Goal: Navigation & Orientation: Find specific page/section

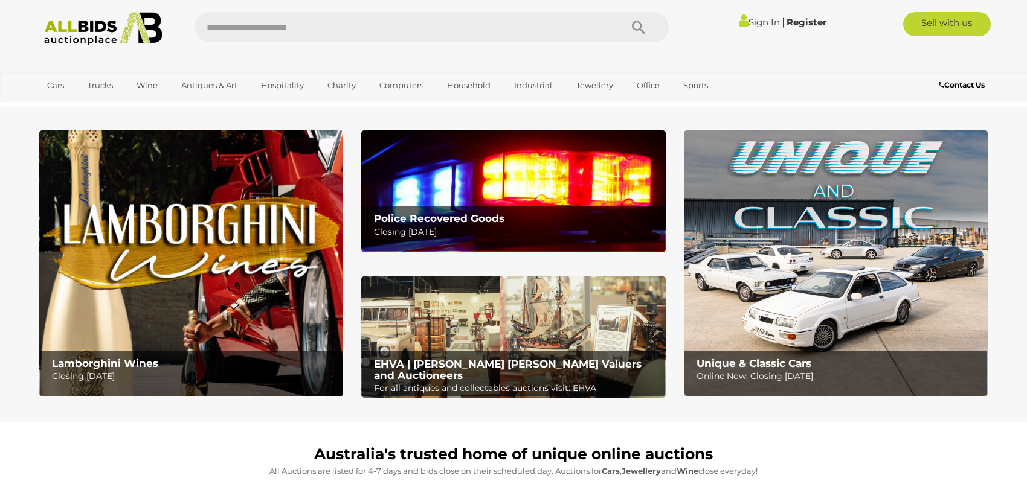
click at [521, 181] on img at bounding box center [513, 190] width 304 height 121
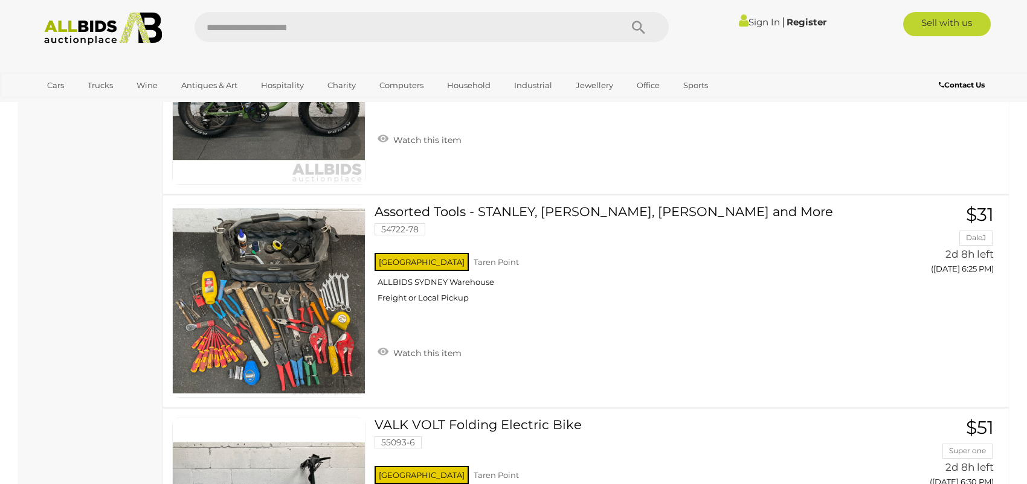
scroll to position [1268, 0]
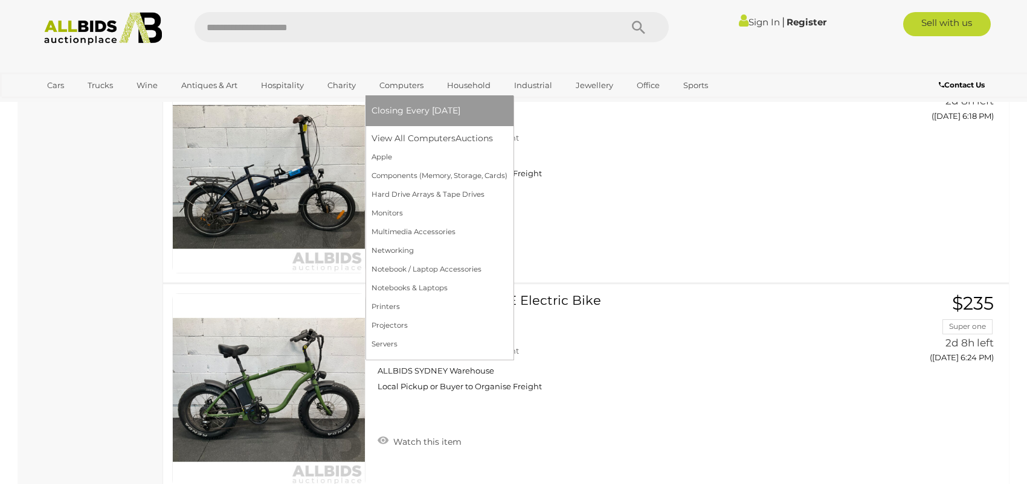
click at [406, 83] on link "Computers" at bounding box center [401, 85] width 60 height 20
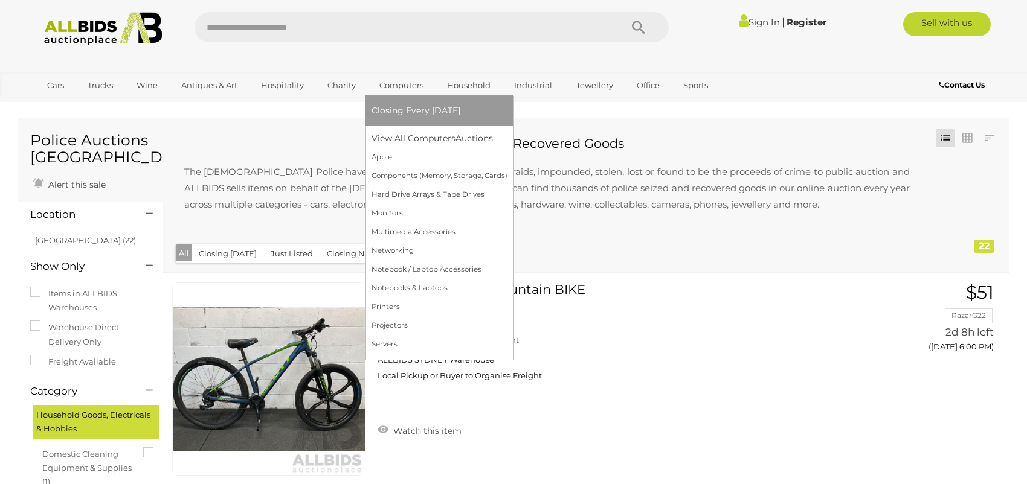
click at [408, 112] on span "Closing Every [DATE]" at bounding box center [415, 110] width 89 height 11
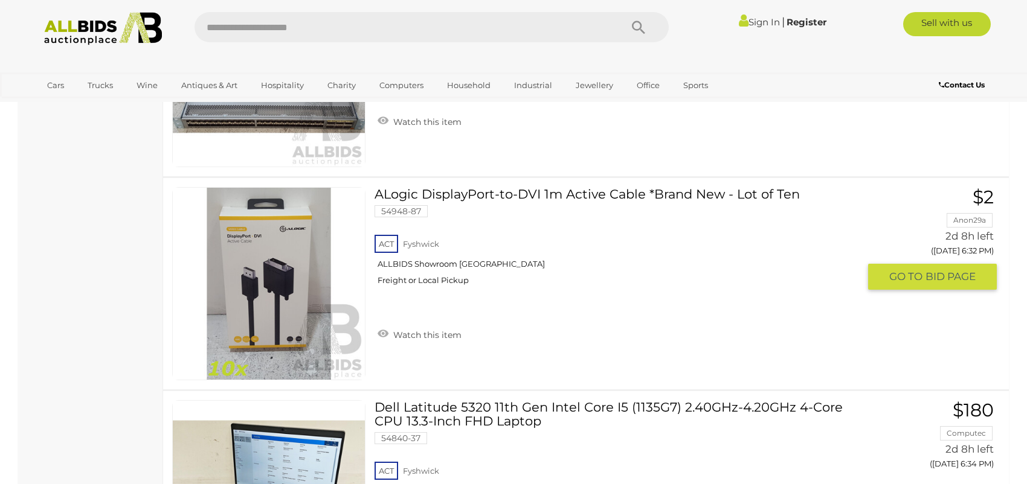
scroll to position [5435, 0]
